Goal: Task Accomplishment & Management: Manage account settings

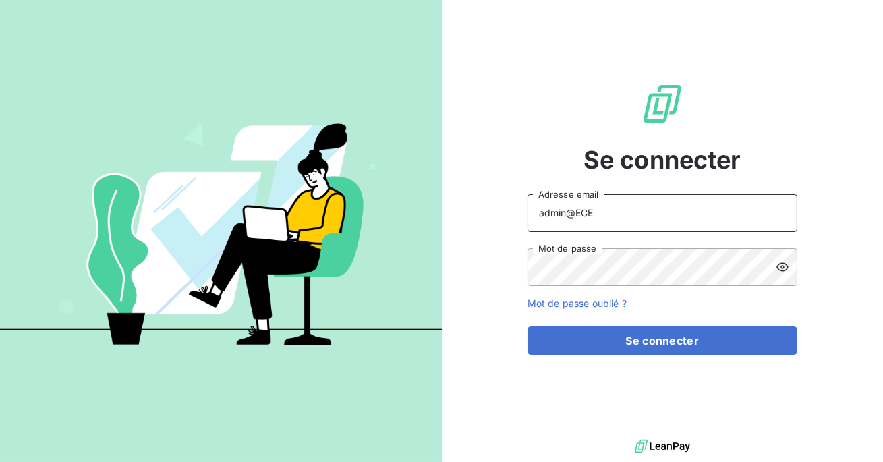
click at [649, 222] on input "admin@ECE" at bounding box center [662, 213] width 270 height 38
type input "admin@clicsystemes"
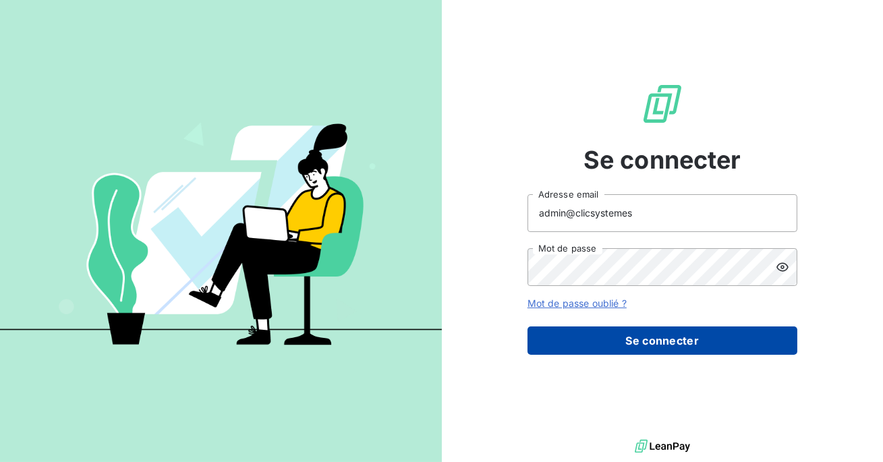
click at [636, 336] on button "Se connecter" at bounding box center [662, 340] width 270 height 28
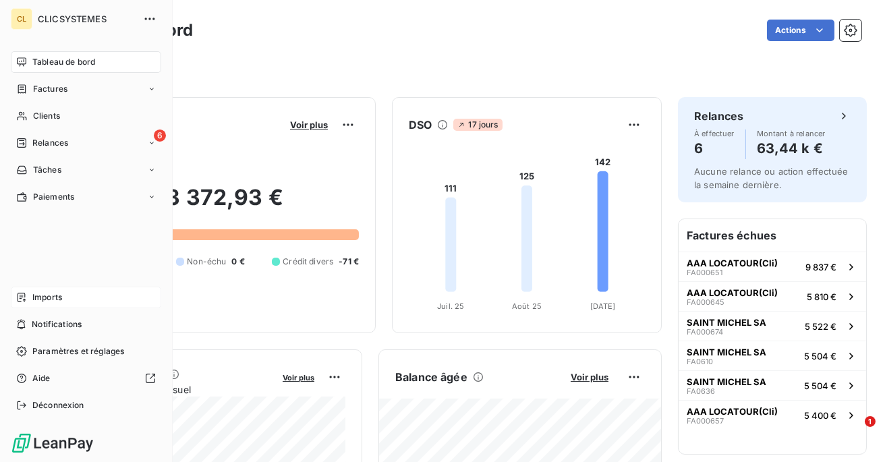
click at [60, 298] on span "Imports" at bounding box center [47, 297] width 30 height 12
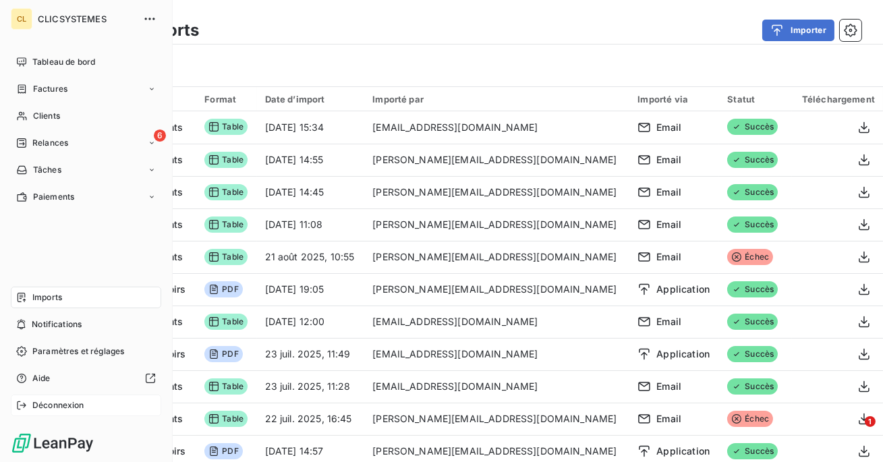
click at [55, 408] on span "Déconnexion" at bounding box center [58, 405] width 52 height 12
